Goal: Information Seeking & Learning: Check status

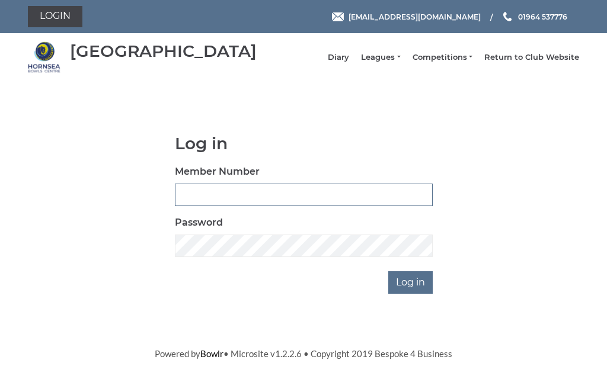
click at [259, 201] on input "Member Number" at bounding box center [304, 195] width 258 height 23
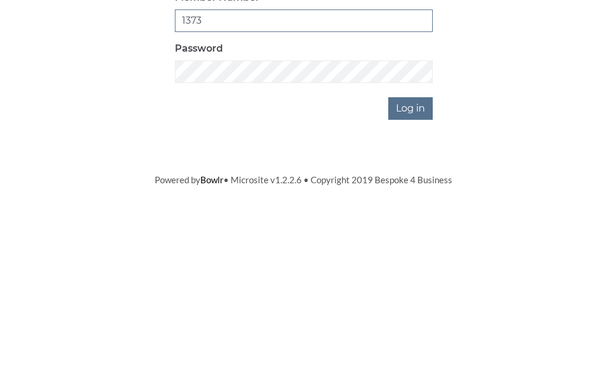
type input "1373"
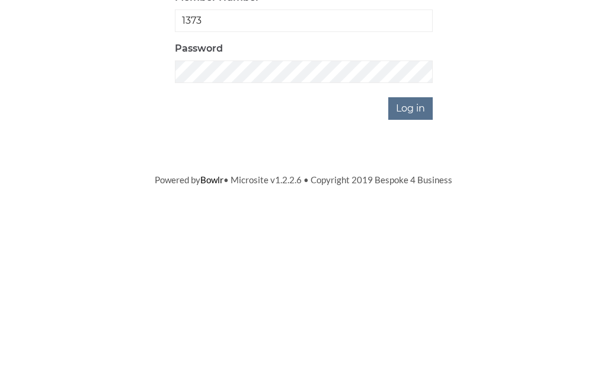
click at [419, 271] on input "Log in" at bounding box center [410, 282] width 44 height 23
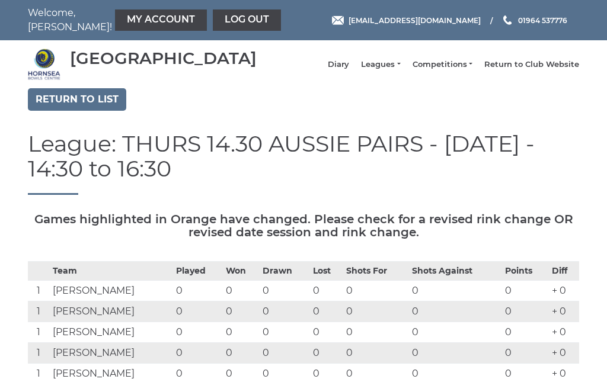
click at [215, 21] on link "Log out" at bounding box center [247, 19] width 68 height 21
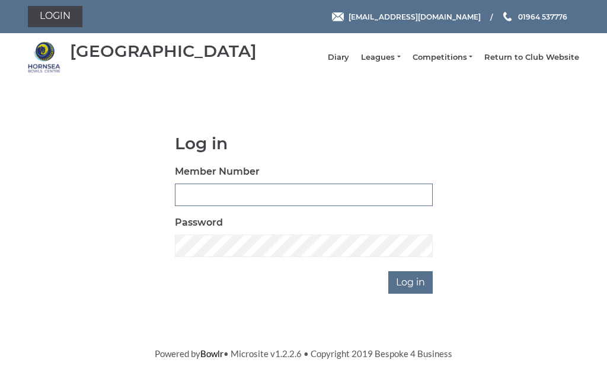
click at [254, 201] on input "Member Number" at bounding box center [304, 195] width 258 height 23
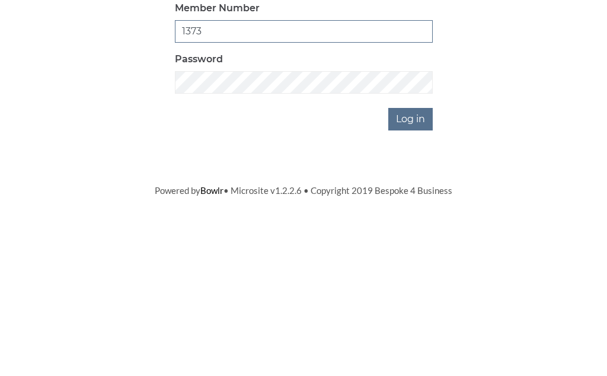
type input "1373"
click at [423, 271] on input "Log in" at bounding box center [410, 282] width 44 height 23
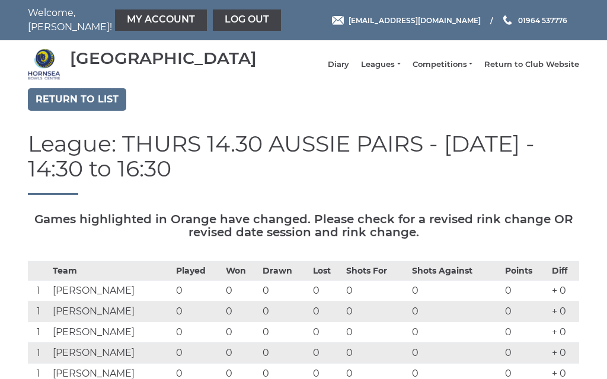
click at [400, 70] on link "Leagues" at bounding box center [380, 64] width 39 height 11
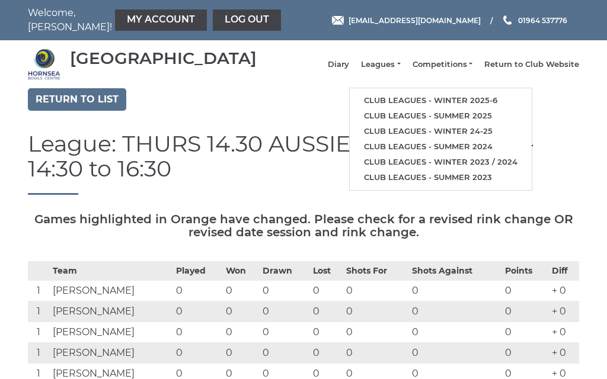
click at [456, 105] on link "Club leagues - Winter 2025-6" at bounding box center [441, 100] width 182 height 15
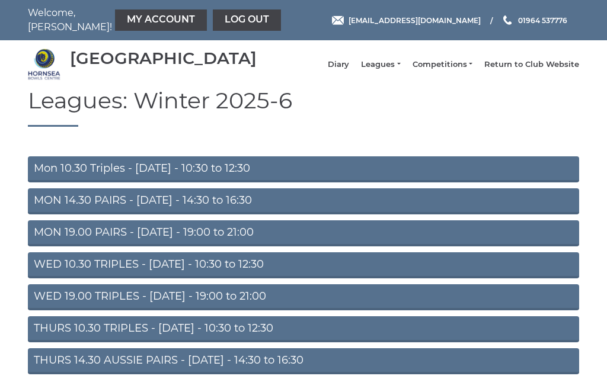
click at [169, 270] on link "WED 10.30 TRIPLES - Wednesday - 10:30 to 12:30" at bounding box center [303, 265] width 551 height 26
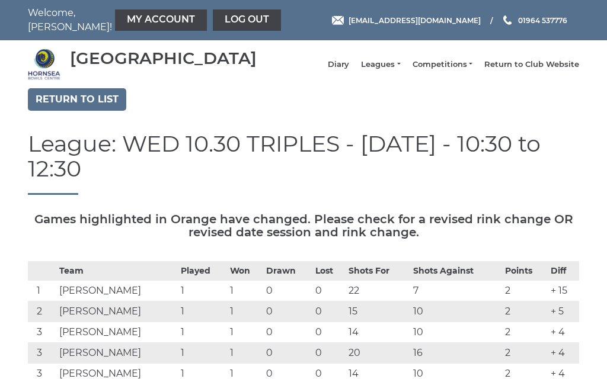
click at [398, 69] on link "Leagues" at bounding box center [380, 64] width 39 height 11
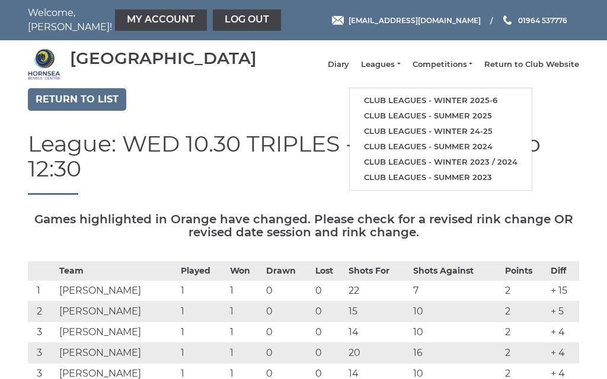
click at [452, 100] on link "Club leagues - Winter 2025-6" at bounding box center [441, 100] width 182 height 15
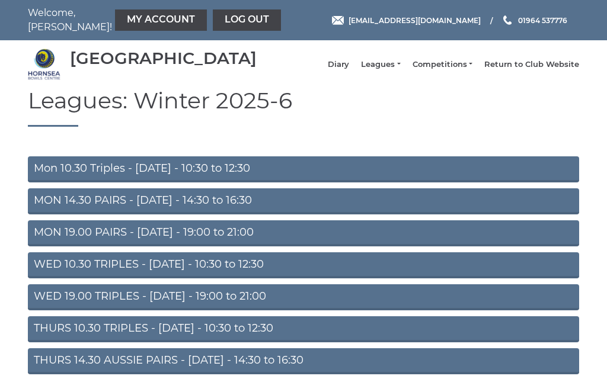
click at [121, 181] on link "Mon 10.30 Triples - Monday - 10:30 to 12:30" at bounding box center [303, 169] width 551 height 26
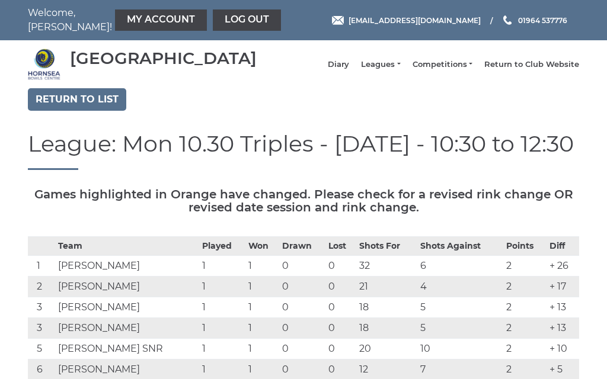
click at [213, 18] on link "Log out" at bounding box center [247, 19] width 68 height 21
